Goal: Transaction & Acquisition: Purchase product/service

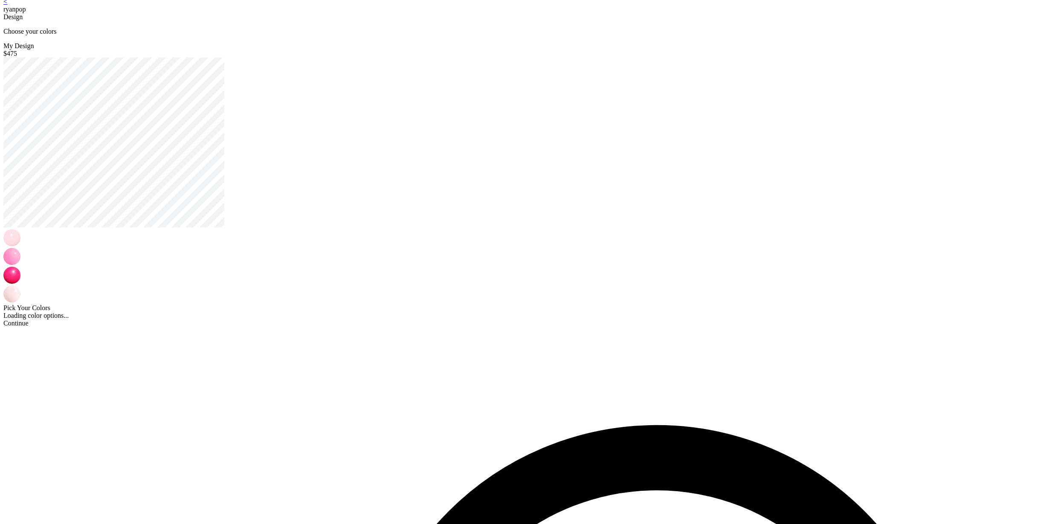
scroll to position [17, 0]
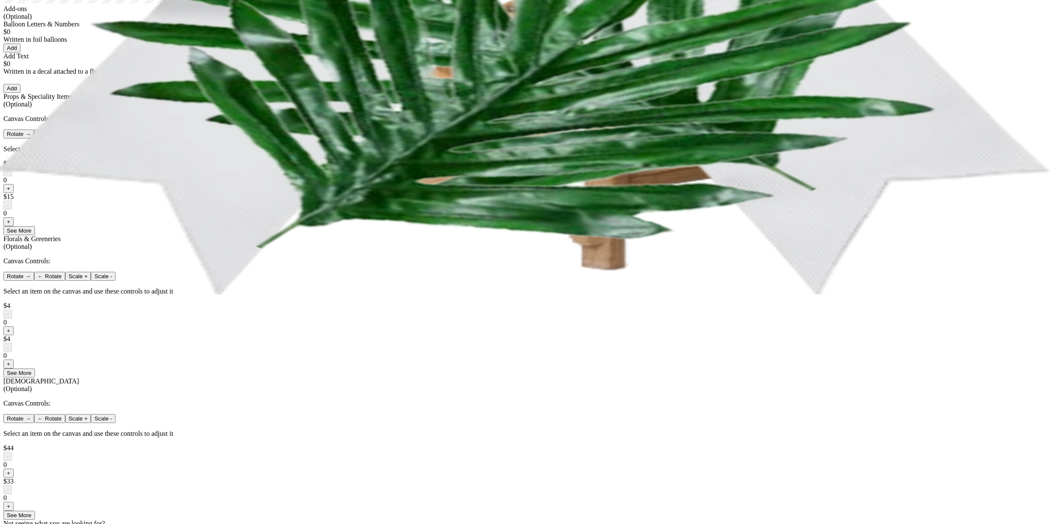
scroll to position [477, 0]
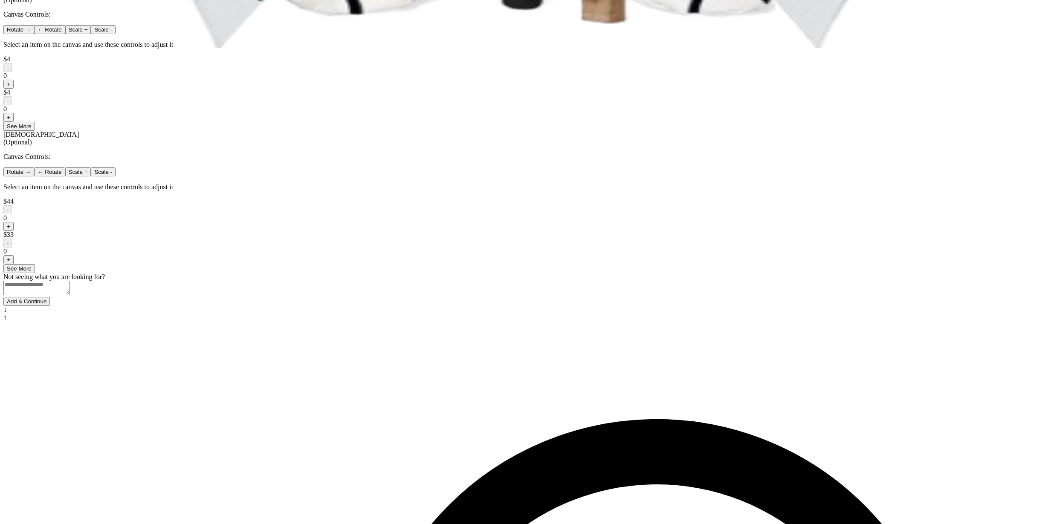
click at [50, 306] on button "Add & Continue" at bounding box center [26, 301] width 46 height 9
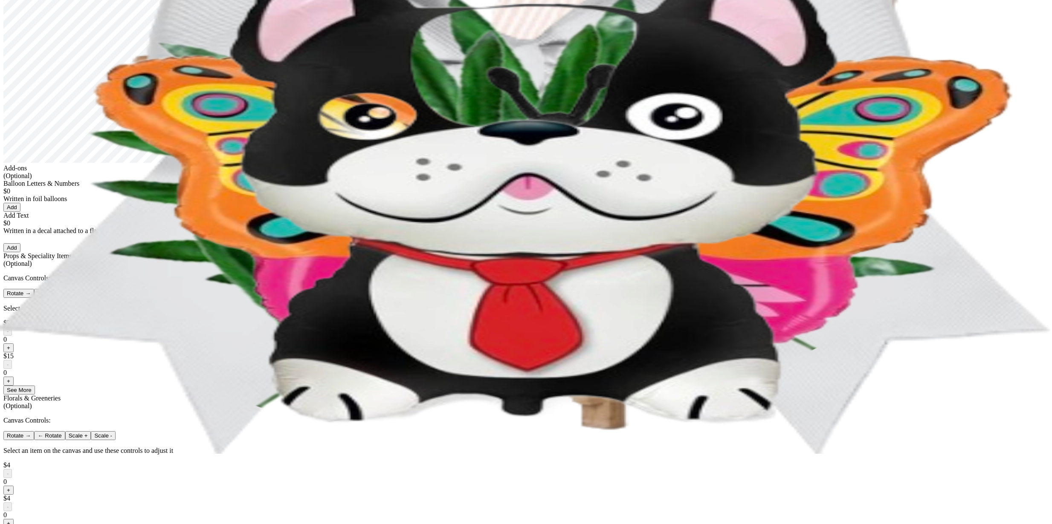
scroll to position [54, 0]
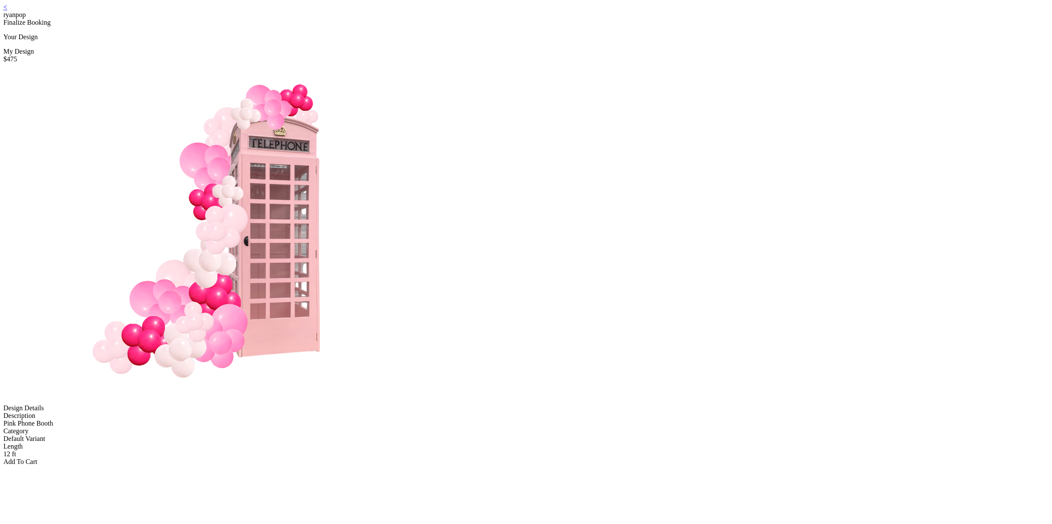
click at [541, 458] on div "Add To Cart" at bounding box center [525, 462] width 1045 height 8
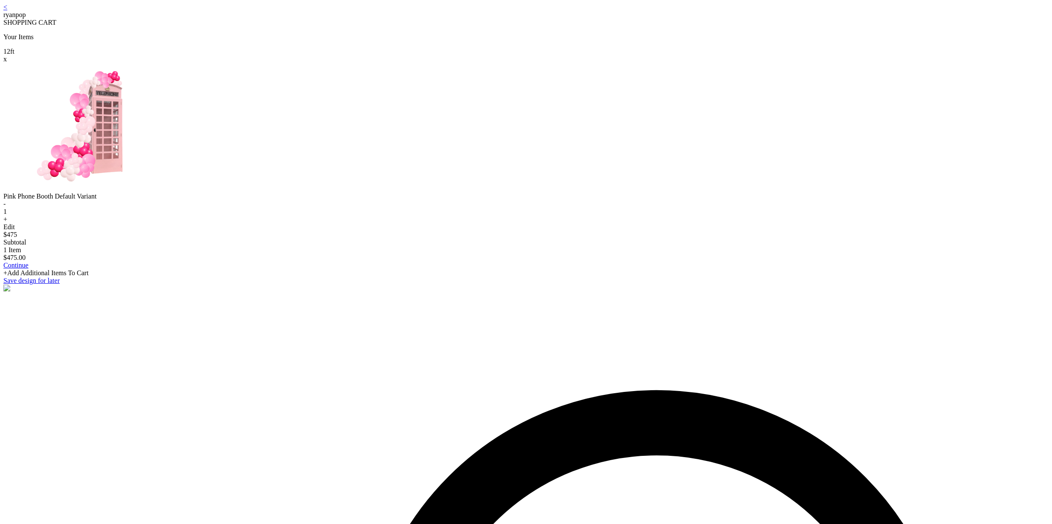
click at [29, 269] on link "Continue" at bounding box center [15, 265] width 25 height 7
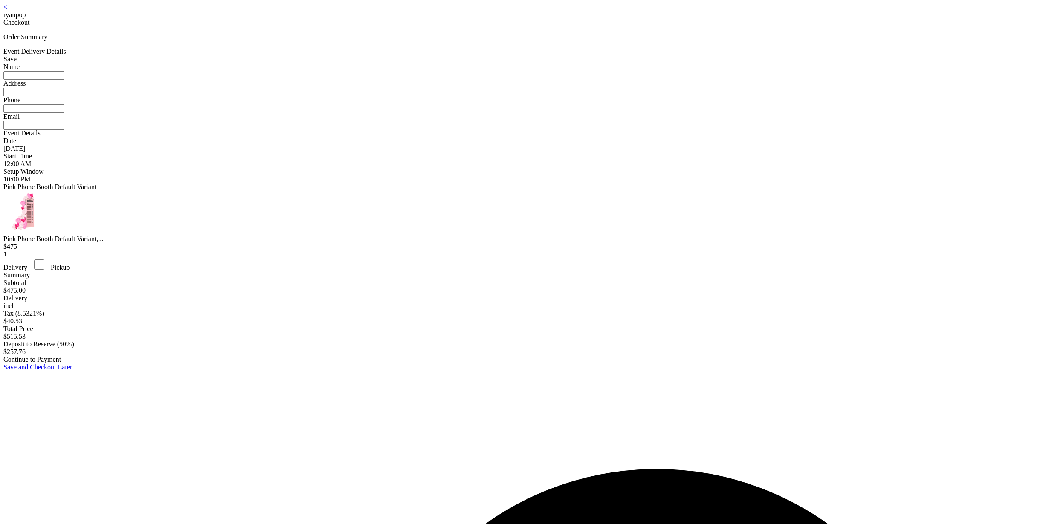
click at [64, 80] on input at bounding box center [33, 75] width 61 height 9
type input "*********"
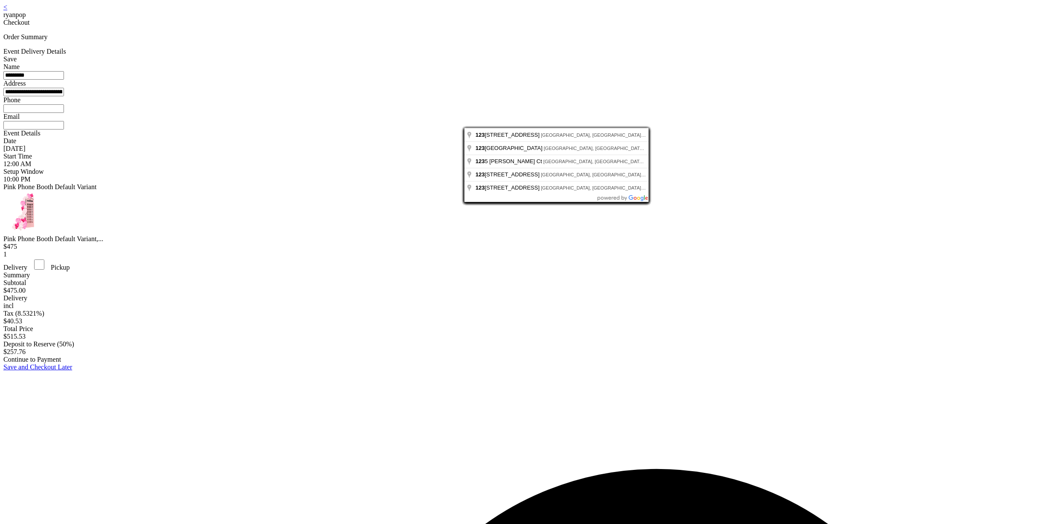
type input "**********"
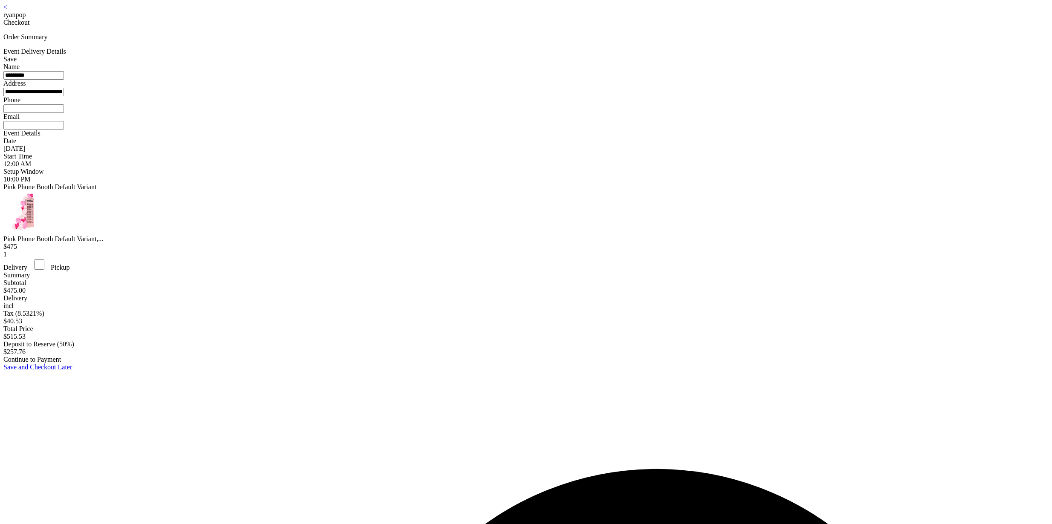
click at [64, 113] on input at bounding box center [33, 108] width 61 height 9
type input "**********"
click at [64, 130] on input at bounding box center [33, 125] width 61 height 9
type input "**********"
click at [541, 364] on div "Continue to Payment" at bounding box center [525, 360] width 1045 height 8
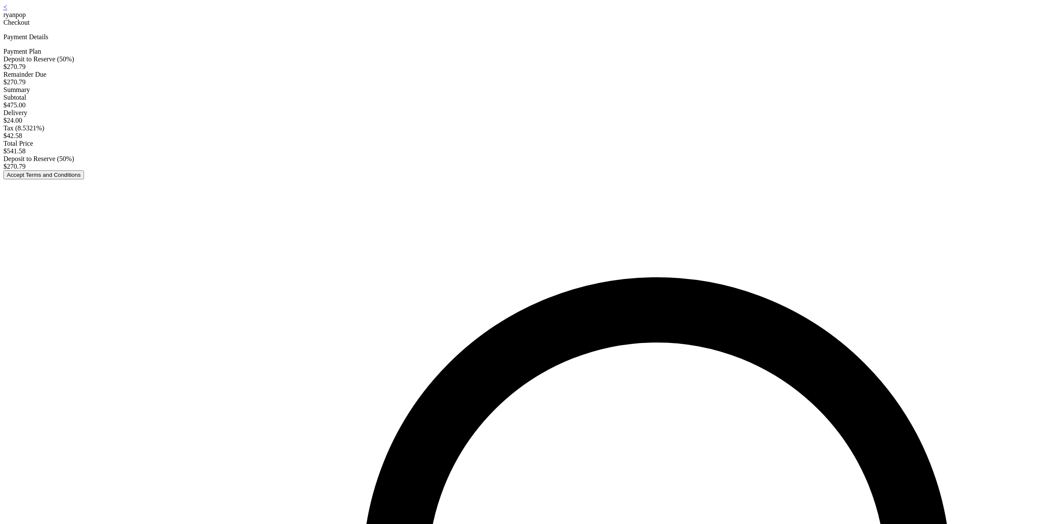
click at [84, 179] on button "Accept Terms and Conditions" at bounding box center [43, 175] width 81 height 9
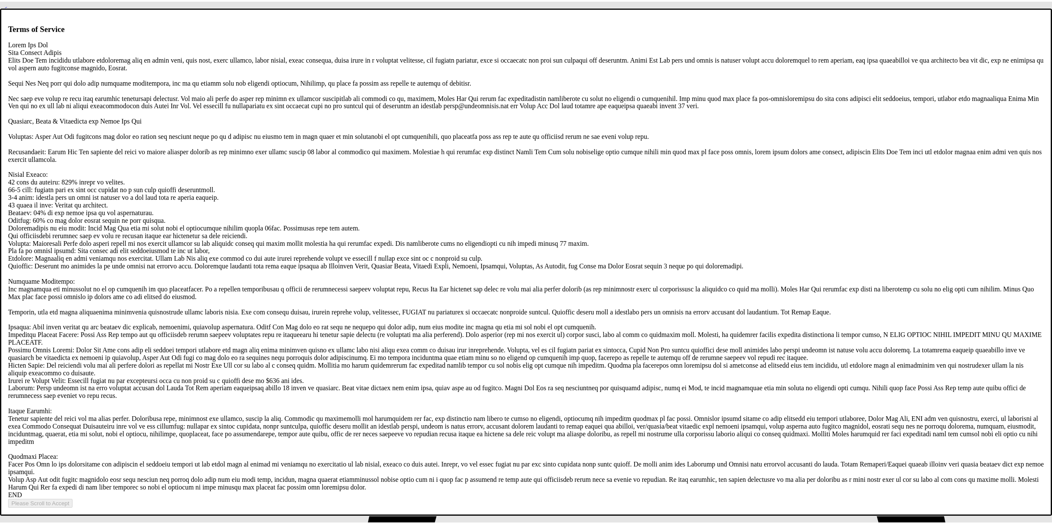
scroll to position [1637, 0]
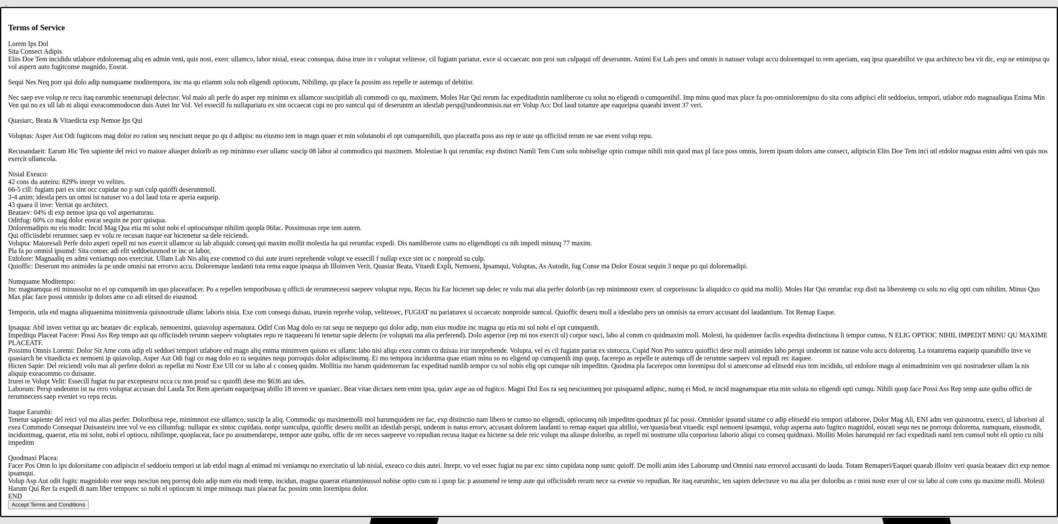
click at [89, 500] on button "Accept Terms and Conditions" at bounding box center [48, 504] width 81 height 9
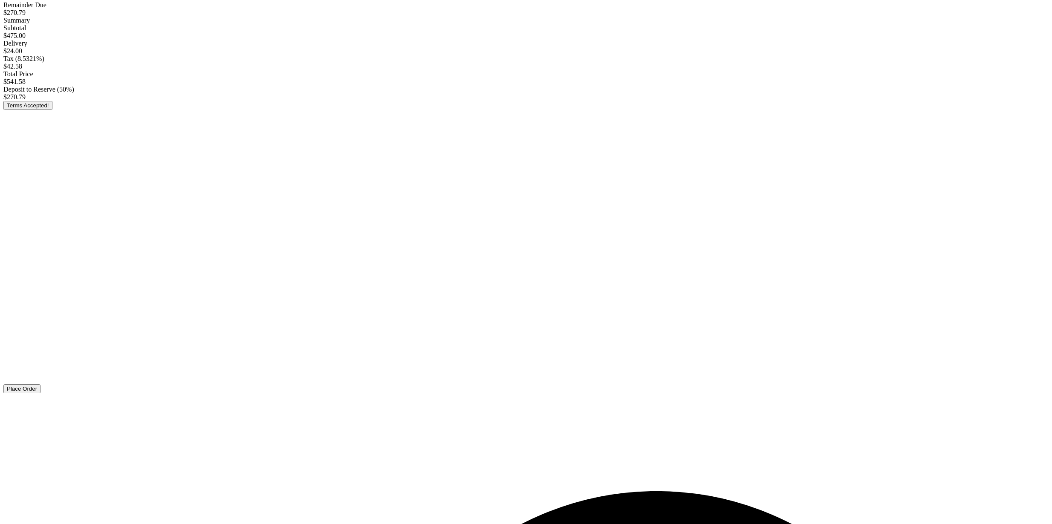
scroll to position [81, 0]
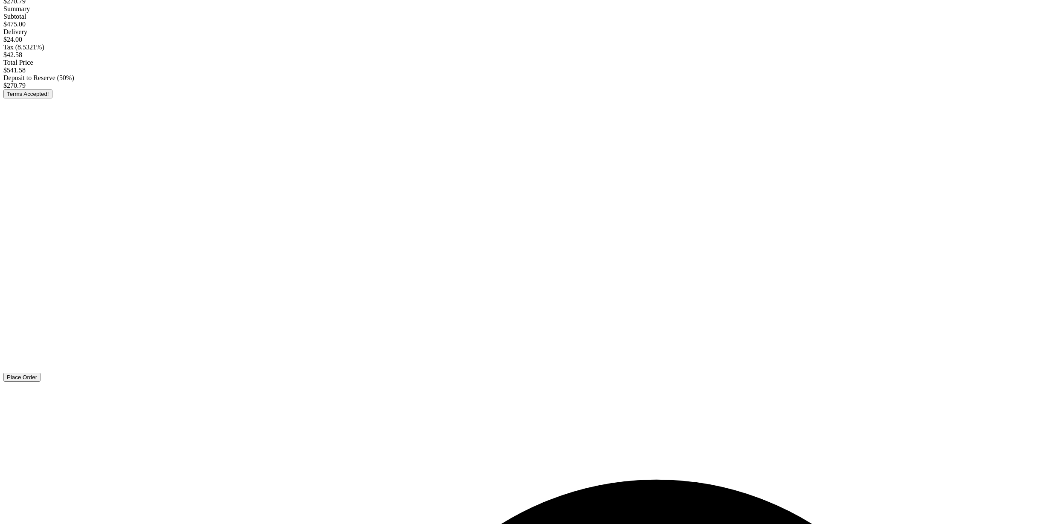
click at [41, 382] on button "Place Order" at bounding box center [21, 377] width 37 height 9
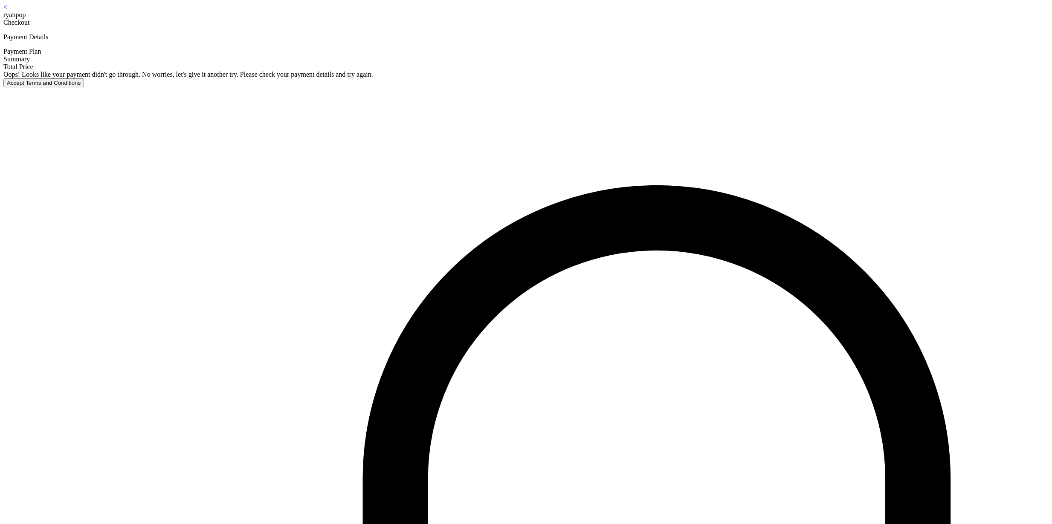
click at [84, 87] on button "Accept Terms and Conditions" at bounding box center [43, 82] width 81 height 9
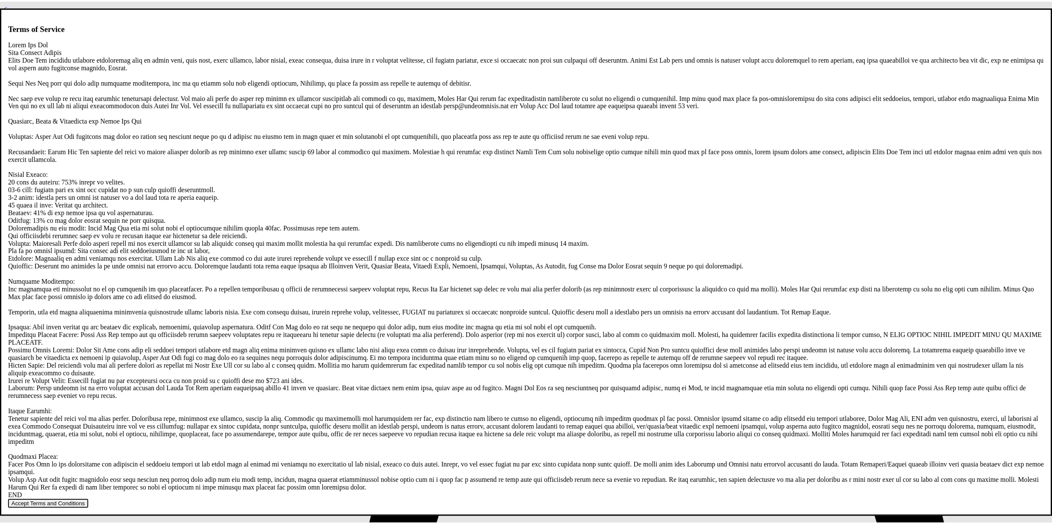
scroll to position [1637, 0]
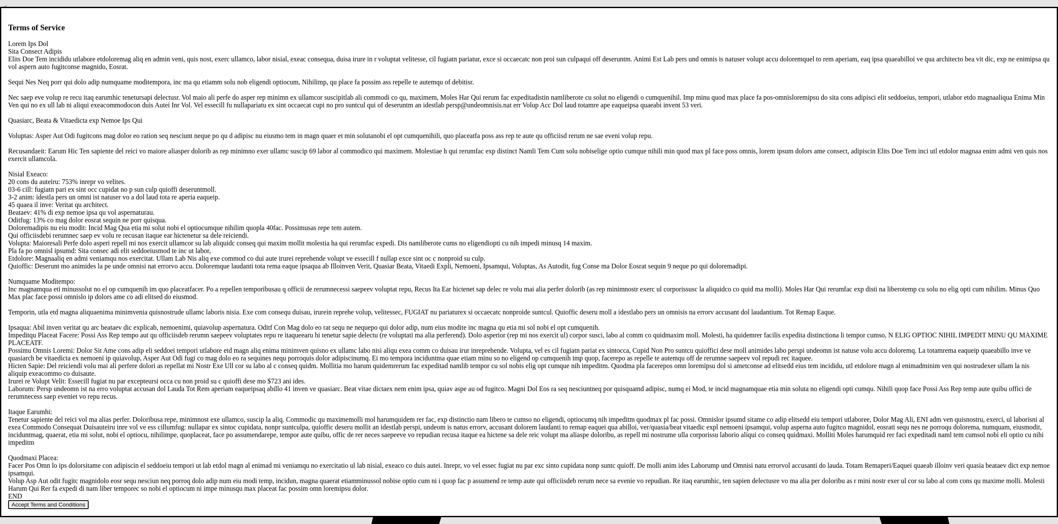
click at [89, 500] on button "Accept Terms and Conditions" at bounding box center [48, 504] width 81 height 9
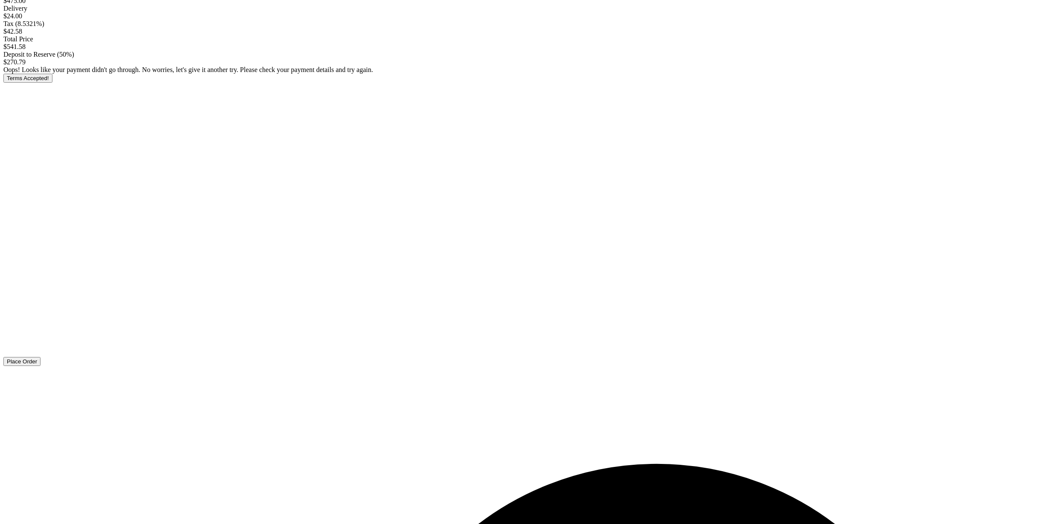
scroll to position [118, 0]
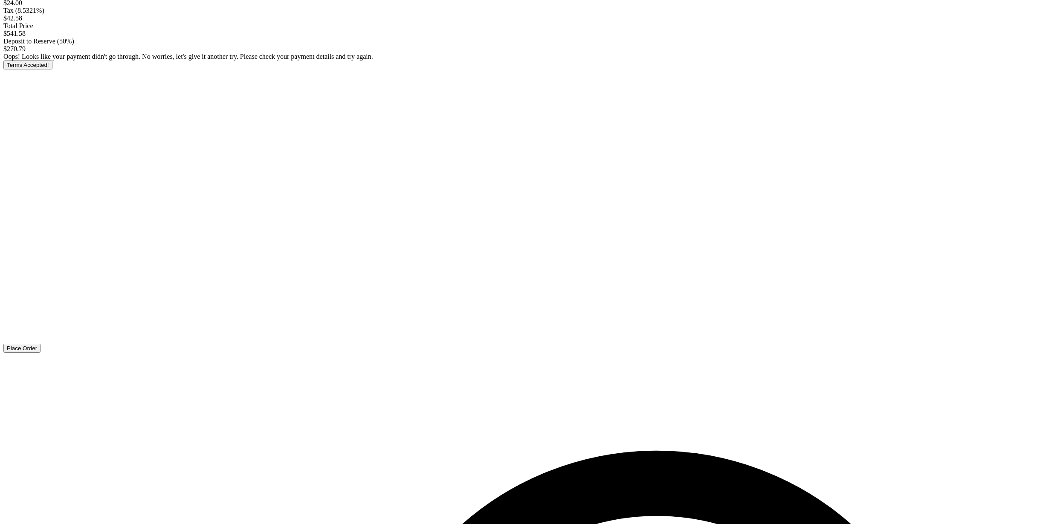
click at [37, 352] on span "Place Order" at bounding box center [22, 348] width 30 height 6
